Goal: Navigation & Orientation: Find specific page/section

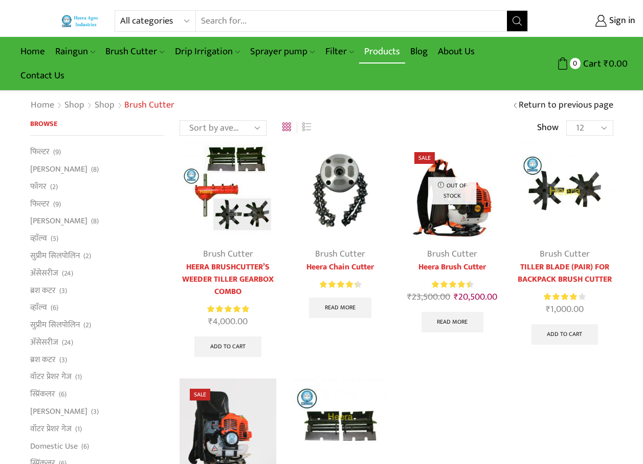
click at [383, 50] on link "Products" at bounding box center [382, 51] width 46 height 24
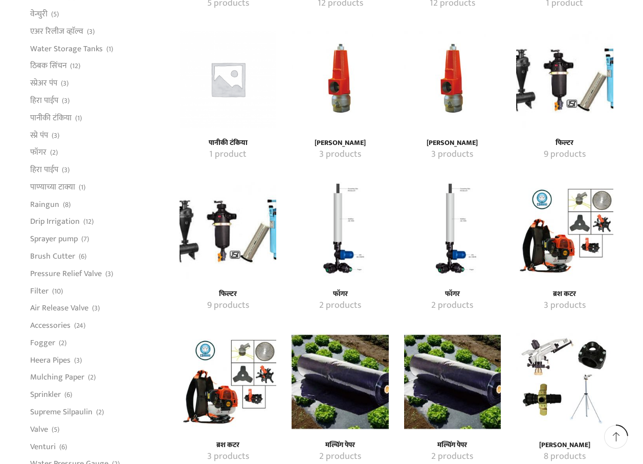
scroll to position [614, 0]
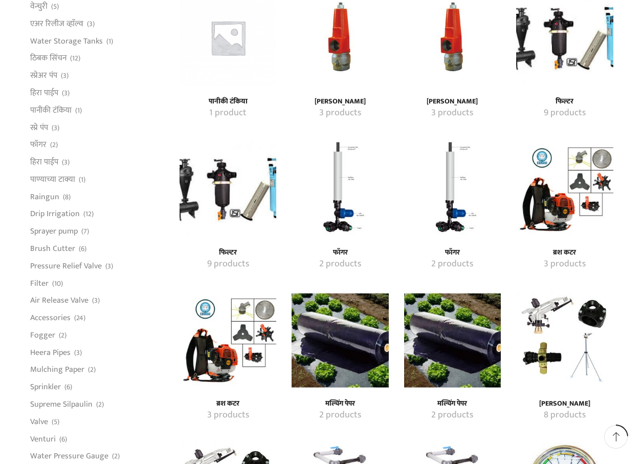
click at [548, 211] on img "Visit product category ब्रश कटर" at bounding box center [564, 188] width 97 height 97
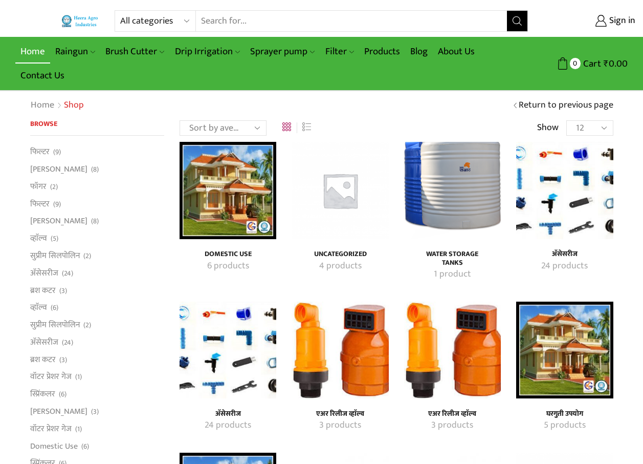
click at [39, 48] on link "Home" at bounding box center [32, 51] width 35 height 24
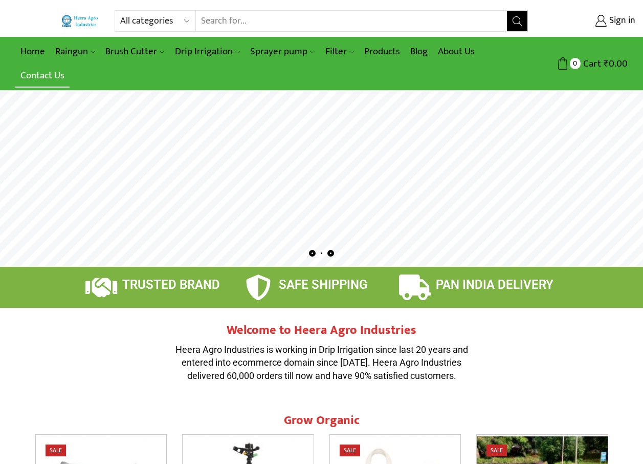
click at [41, 74] on link "Contact Us" at bounding box center [42, 75] width 54 height 24
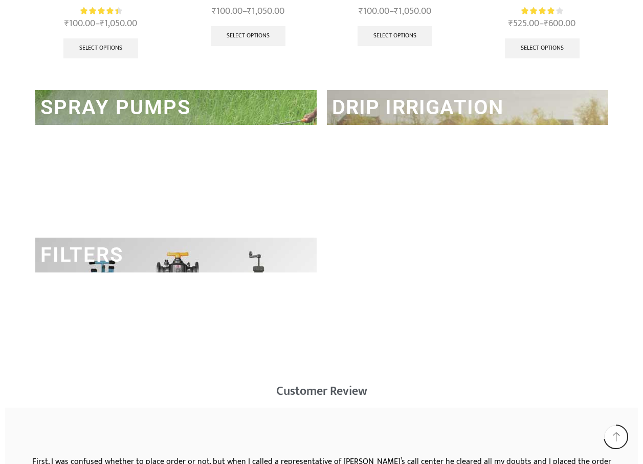
scroll to position [1342, 0]
